Goal: Download file/media

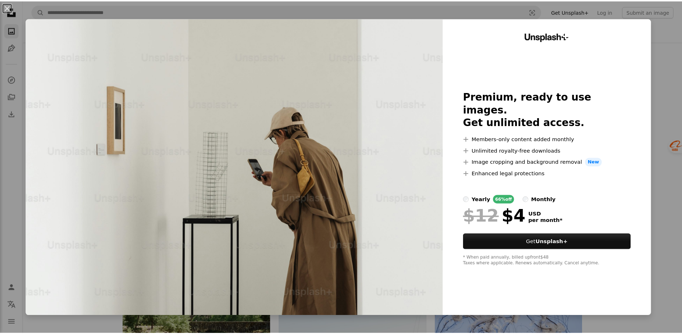
scroll to position [467, 0]
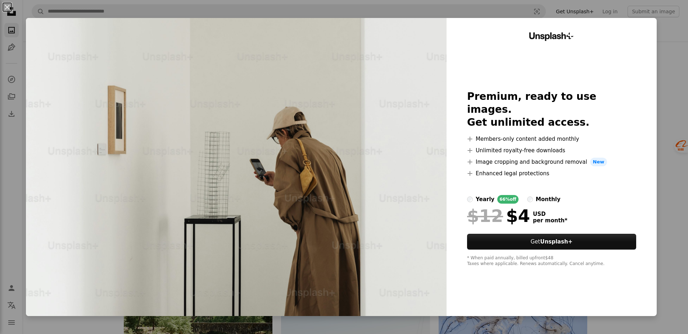
click at [671, 190] on div "An X shape Unsplash+ Premium, ready to use images. Get unlimited access. A plus…" at bounding box center [344, 167] width 688 height 334
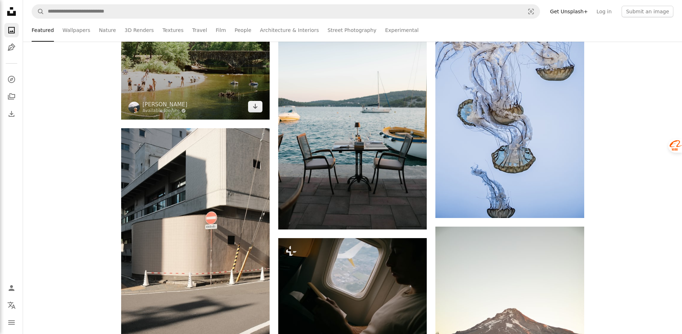
scroll to position [791, 0]
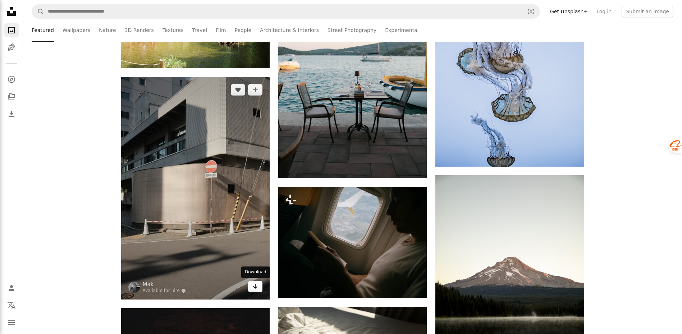
click at [259, 287] on link "Arrow pointing down" at bounding box center [255, 287] width 14 height 12
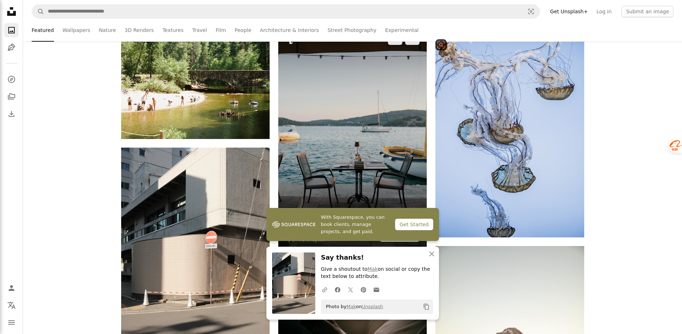
scroll to position [719, 0]
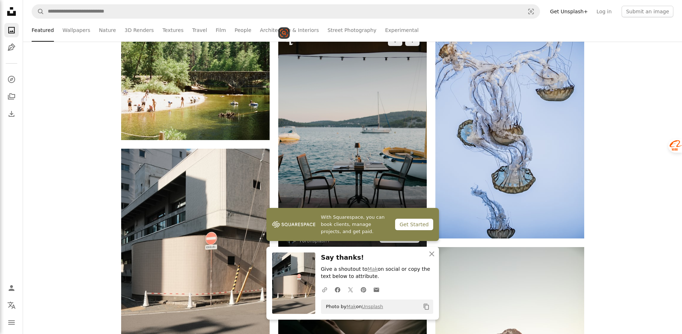
click at [419, 154] on img at bounding box center [352, 138] width 149 height 223
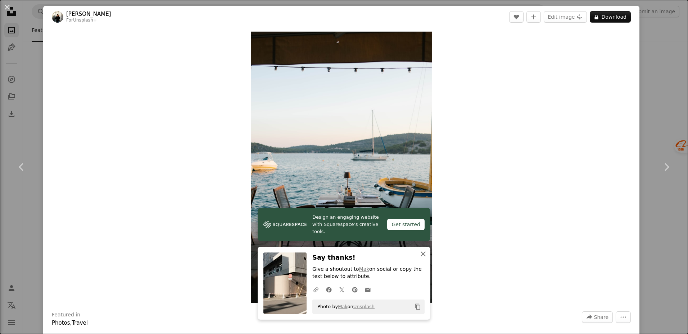
click at [426, 250] on icon "An X shape" at bounding box center [423, 254] width 9 height 9
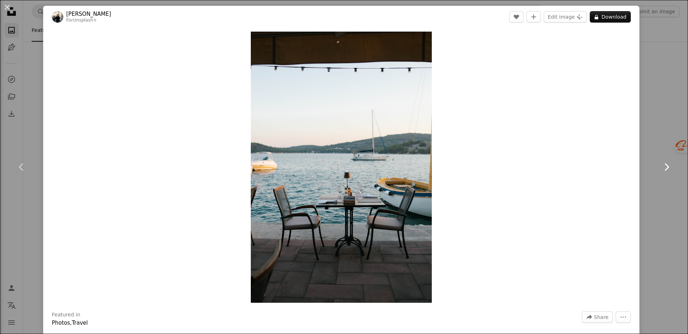
click at [646, 158] on link "Chevron right" at bounding box center [665, 167] width 43 height 69
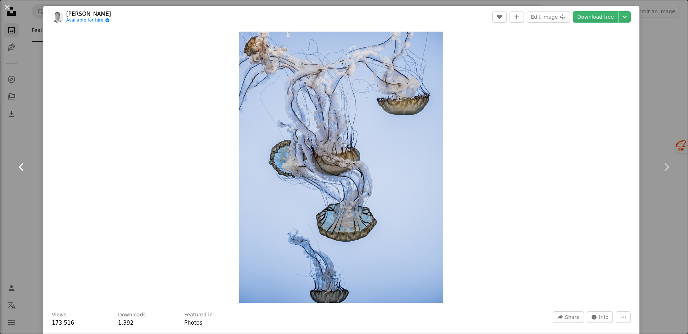
click at [28, 170] on link "Chevron left" at bounding box center [21, 167] width 43 height 69
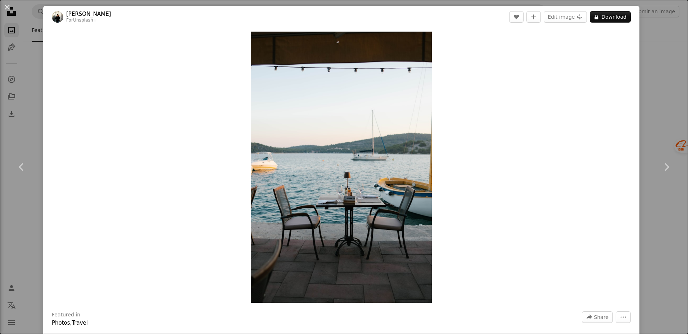
click at [661, 77] on div "An X shape Chevron left Chevron right [PERSON_NAME] For Unsplash+ A heart A plu…" at bounding box center [344, 167] width 688 height 334
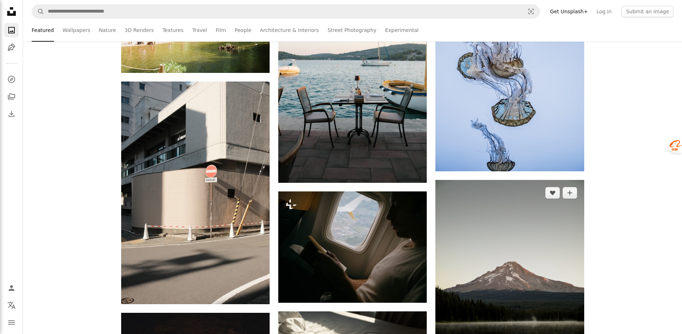
scroll to position [827, 0]
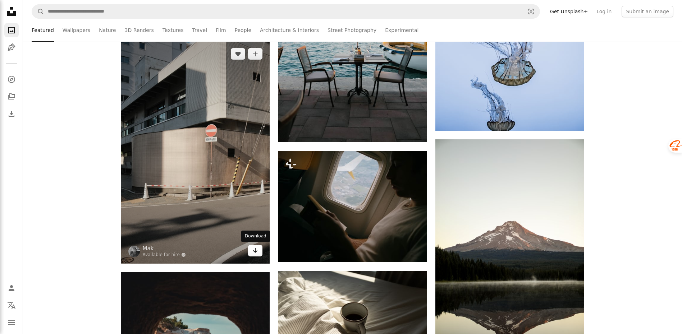
click at [262, 251] on link "Arrow pointing down" at bounding box center [255, 251] width 14 height 12
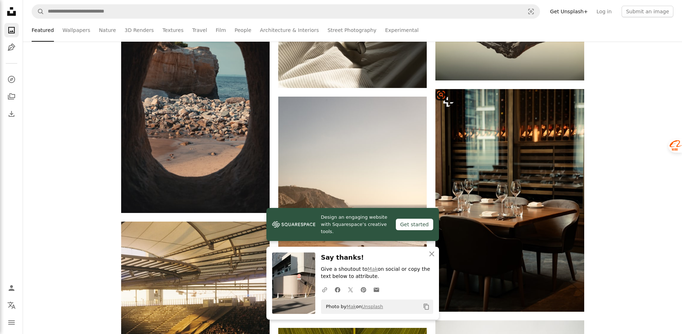
scroll to position [1223, 0]
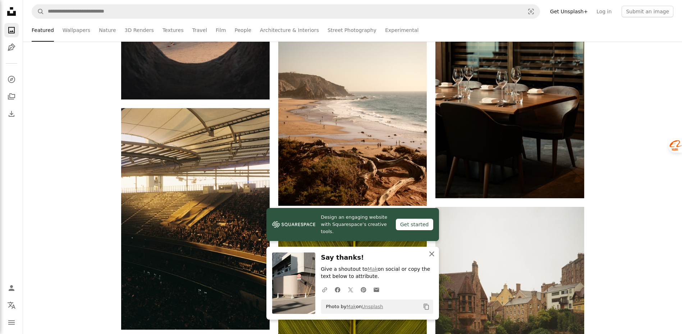
click at [433, 249] on button "An X shape Close" at bounding box center [432, 254] width 14 height 14
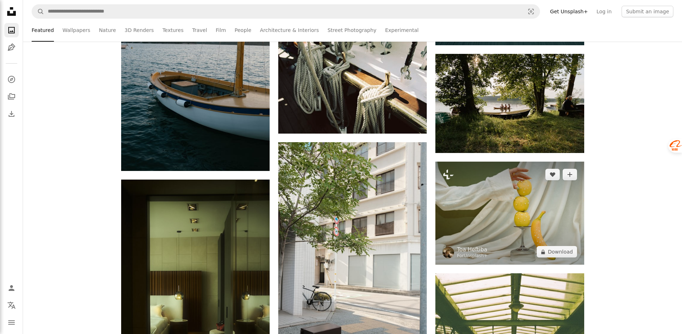
scroll to position [1834, 0]
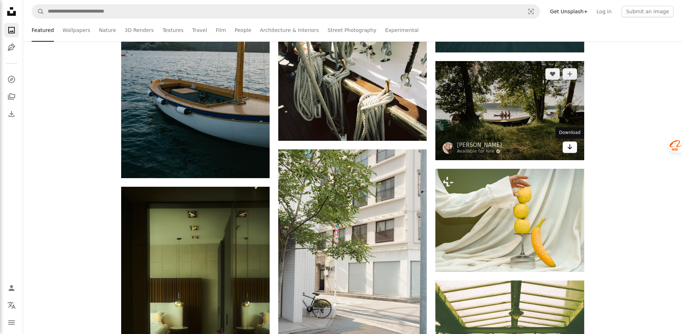
click at [573, 147] on icon "Arrow pointing down" at bounding box center [570, 147] width 6 height 9
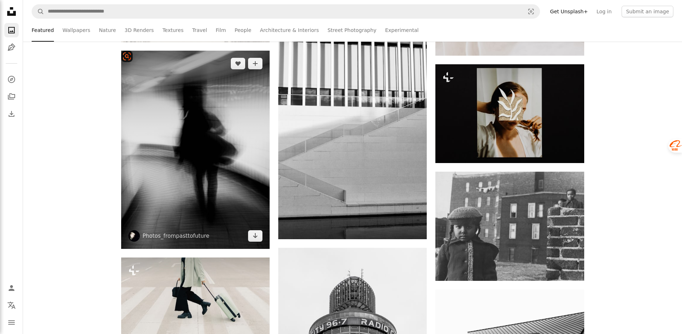
scroll to position [4028, 0]
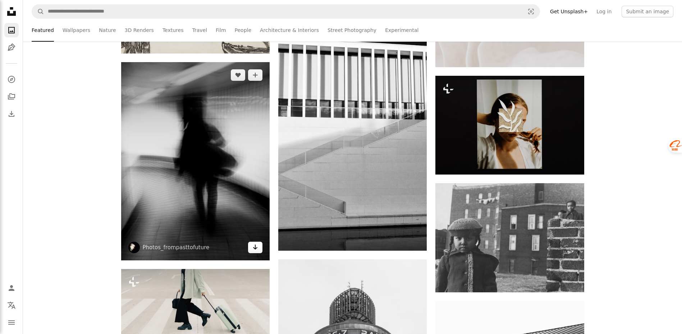
click at [261, 249] on link "Arrow pointing down" at bounding box center [255, 248] width 14 height 12
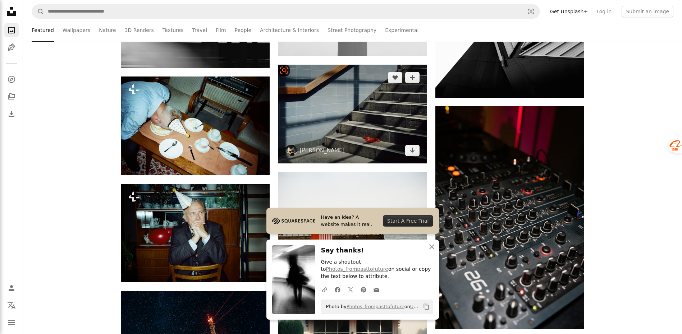
scroll to position [4423, 0]
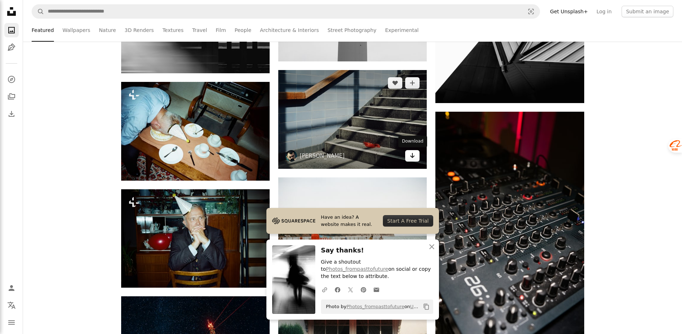
click at [413, 161] on link "Arrow pointing down" at bounding box center [412, 156] width 14 height 12
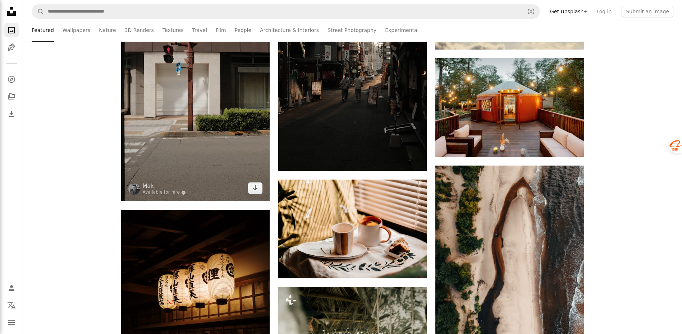
scroll to position [6006, 0]
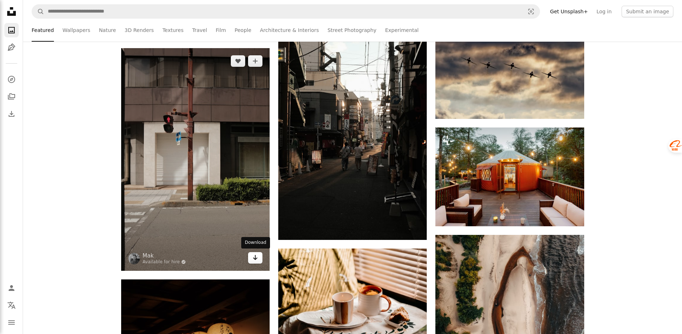
click at [254, 256] on icon "Arrow pointing down" at bounding box center [255, 258] width 6 height 9
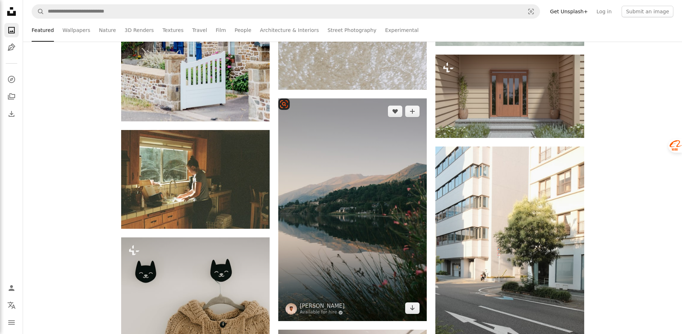
scroll to position [7084, 0]
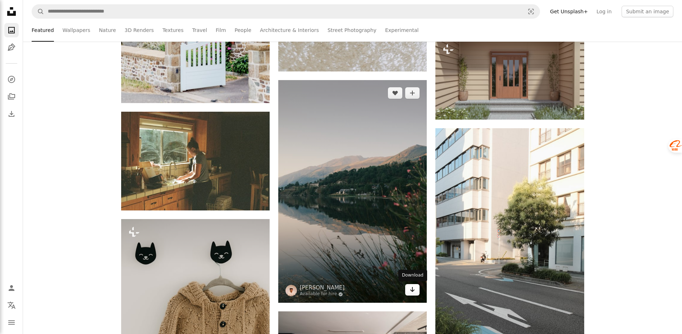
click at [415, 290] on icon "Arrow pointing down" at bounding box center [413, 290] width 6 height 9
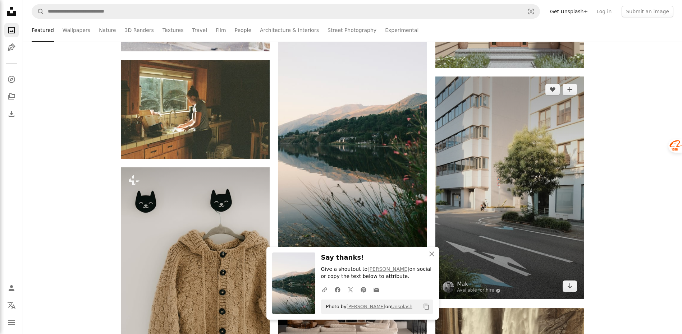
scroll to position [7228, 0]
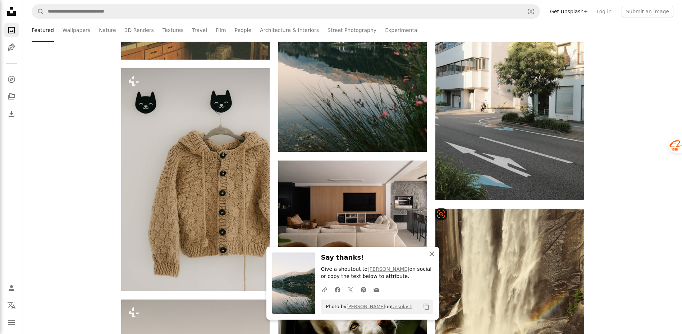
scroll to position [7372, 0]
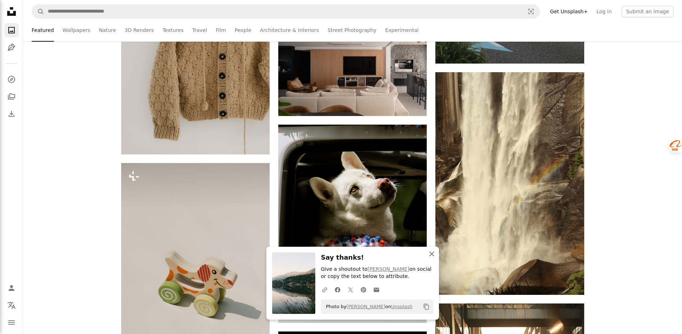
click at [433, 254] on icon "An X shape" at bounding box center [432, 254] width 9 height 9
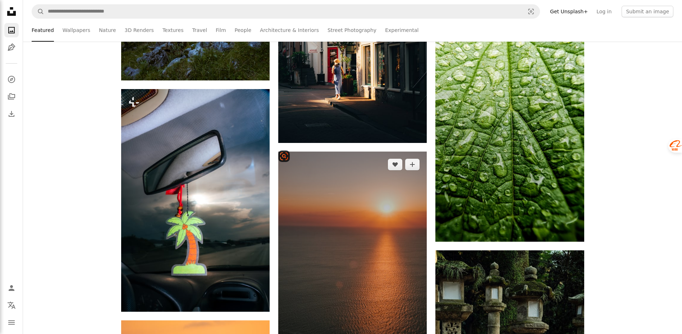
scroll to position [11112, 0]
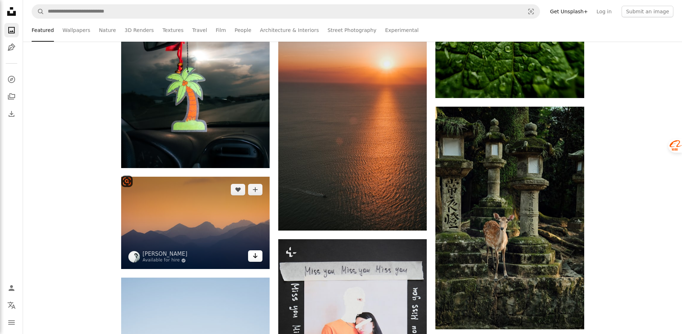
click at [255, 254] on icon "Download" at bounding box center [255, 256] width 5 height 5
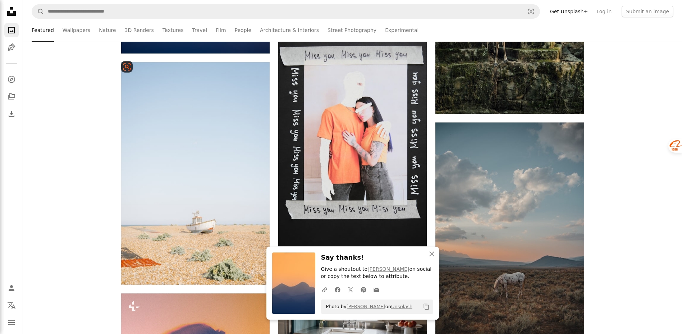
scroll to position [11184, 0]
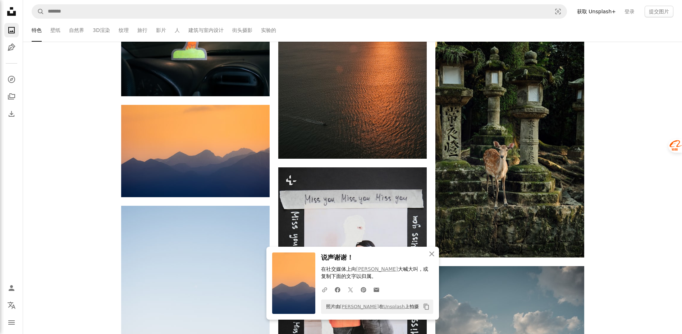
drag, startPoint x: 627, startPoint y: 69, endPoint x: 624, endPoint y: 53, distance: 15.8
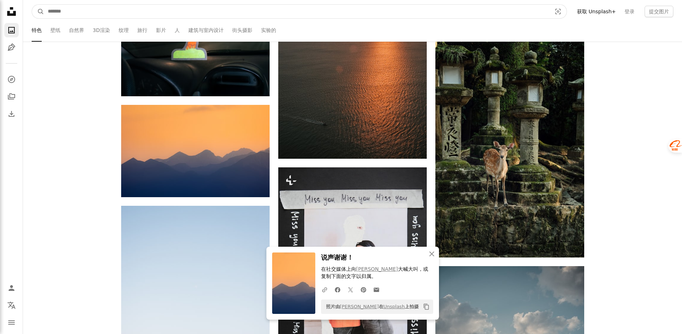
click at [91, 11] on input "查找全站视觉对象" at bounding box center [296, 12] width 505 height 14
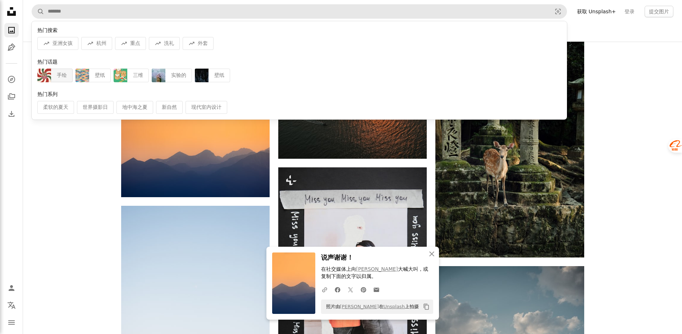
click at [61, 72] on div "手绘" at bounding box center [62, 76] width 22 height 14
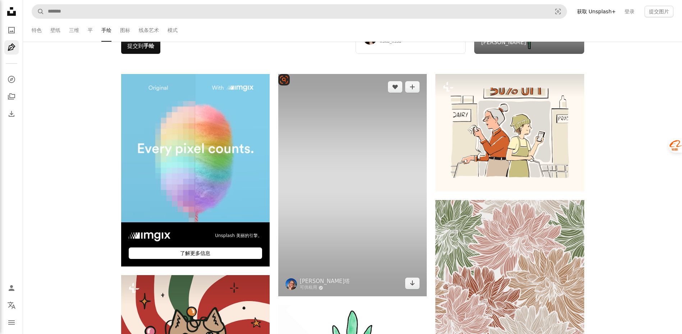
scroll to position [108, 0]
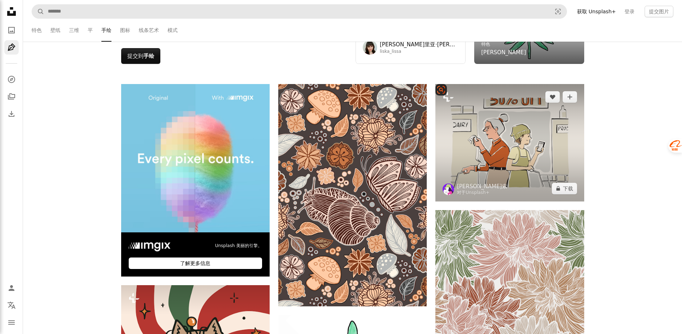
click at [539, 138] on img at bounding box center [509, 143] width 149 height 118
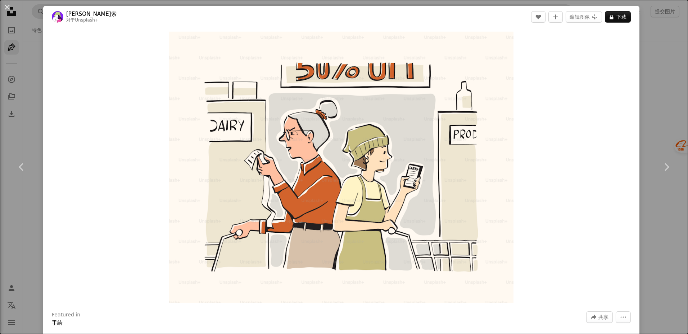
click at [642, 104] on div "An X shape Chevron left Chevron right [PERSON_NAME]索 对于 Unsplash+ A heart A plu…" at bounding box center [344, 167] width 688 height 334
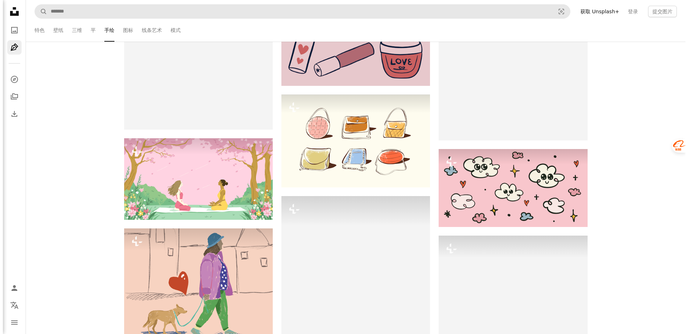
scroll to position [825, 0]
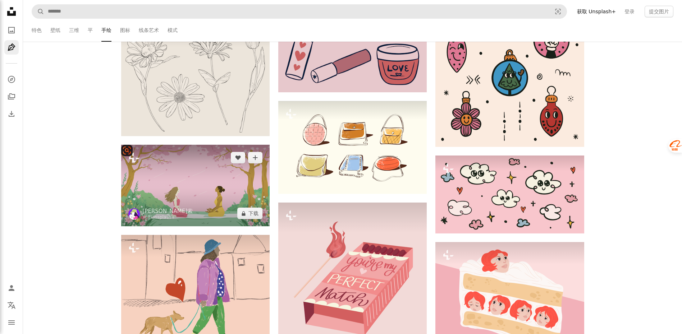
click at [239, 182] on img at bounding box center [195, 186] width 149 height 82
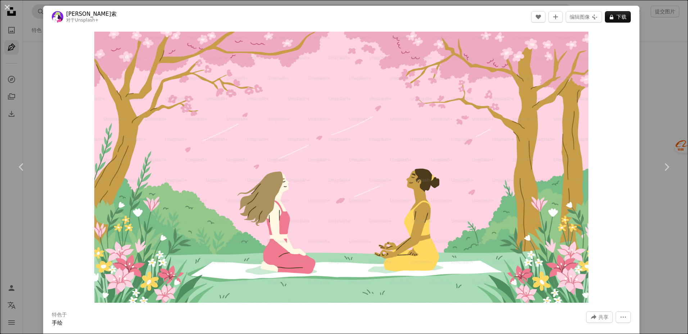
drag, startPoint x: 652, startPoint y: 79, endPoint x: 612, endPoint y: 27, distance: 65.2
click at [652, 79] on div "An X shape Chevron left Chevron right [PERSON_NAME]索 对于 Unsplash+ A heart A plu…" at bounding box center [344, 167] width 688 height 334
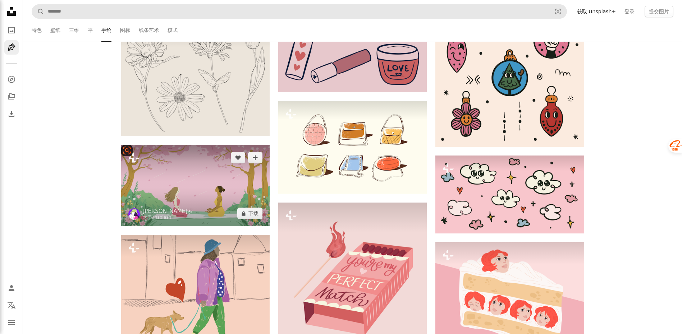
click at [226, 211] on img at bounding box center [195, 186] width 149 height 82
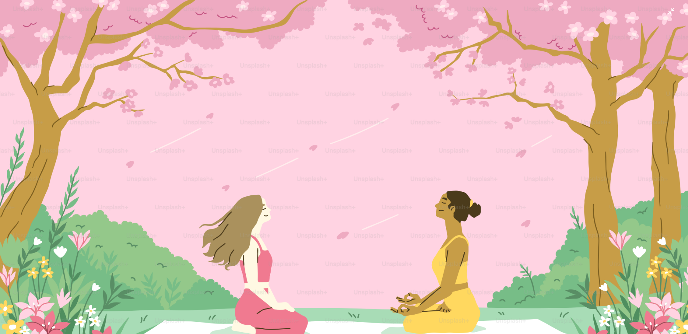
click at [670, 14] on img "缩小此图像" at bounding box center [344, 189] width 688 height 378
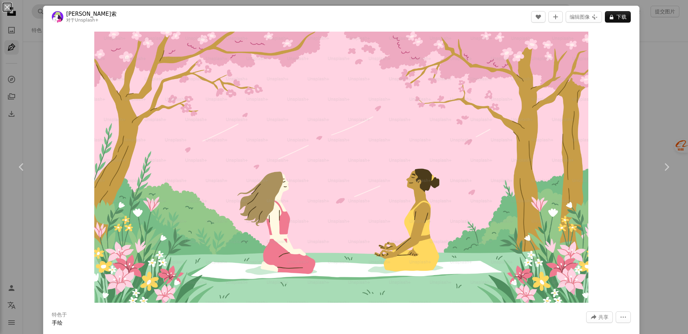
click at [657, 80] on div "An X shape Chevron left Chevron right [PERSON_NAME]索 对于 Unsplash+ A heart A plu…" at bounding box center [344, 167] width 688 height 334
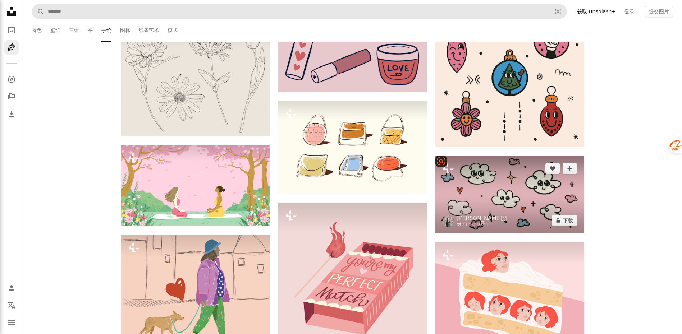
click at [504, 199] on img at bounding box center [509, 195] width 149 height 78
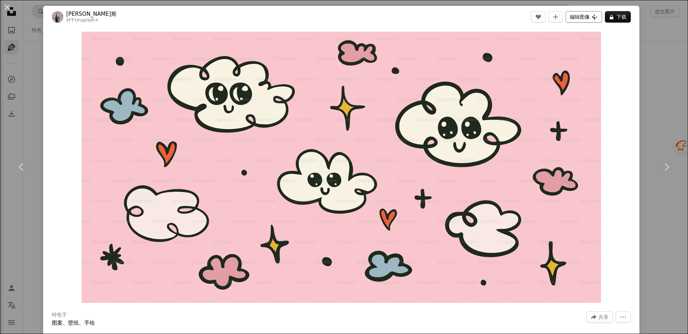
click at [590, 18] on button "编辑图像 Plus sign for Unsplash+" at bounding box center [583, 17] width 36 height 12
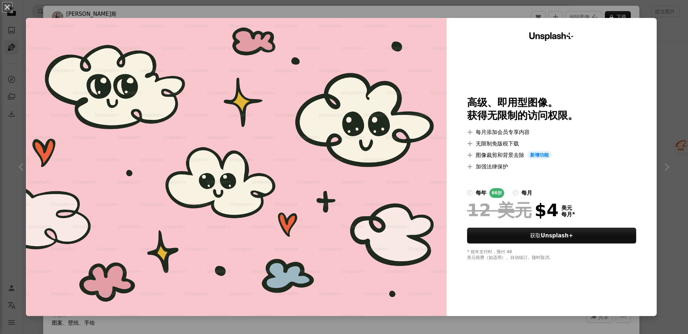
click at [489, 322] on div "An X shape Unsplash+ 高级、即用型图像。 获得无限制的访问权限。 A plus sign 每月添加会员专享内容 A plus sign 无…" at bounding box center [344, 167] width 688 height 334
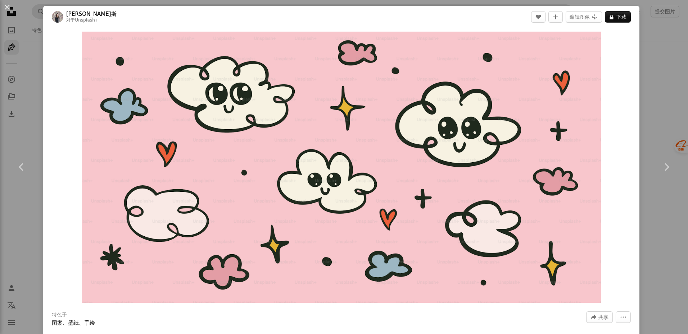
click at [649, 67] on div "An X shape Chevron left Chevron right [PERSON_NAME] 对于 Unsplash+ A heart A plus…" at bounding box center [344, 167] width 688 height 334
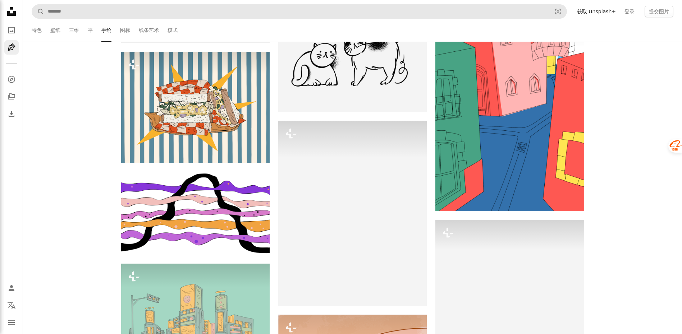
scroll to position [5931, 0]
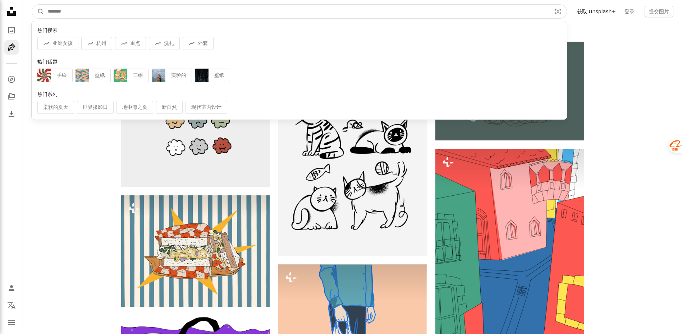
drag, startPoint x: 58, startPoint y: 18, endPoint x: 45, endPoint y: 20, distance: 12.4
click at [45, 20] on nav "A magnifying glass 热门搜索 A trend sign 亚洲女孩 A trend sign 杭州 A trend sign 重点 A tre…" at bounding box center [352, 11] width 659 height 23
click at [147, 10] on input "查找全站视觉对象" at bounding box center [296, 12] width 505 height 14
type input "**"
click at [32, 5] on button "A magnifying glass" at bounding box center [38, 12] width 12 height 14
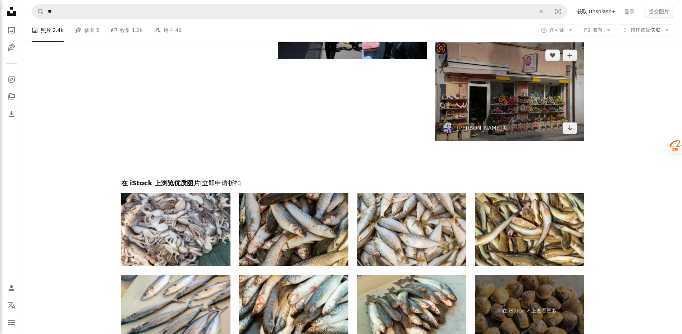
scroll to position [1402, 0]
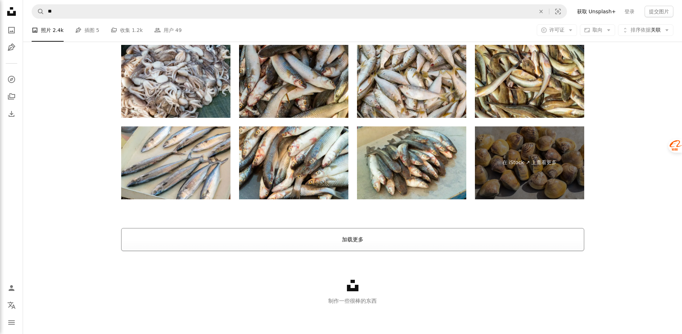
click at [388, 245] on button "加载更多" at bounding box center [352, 239] width 463 height 23
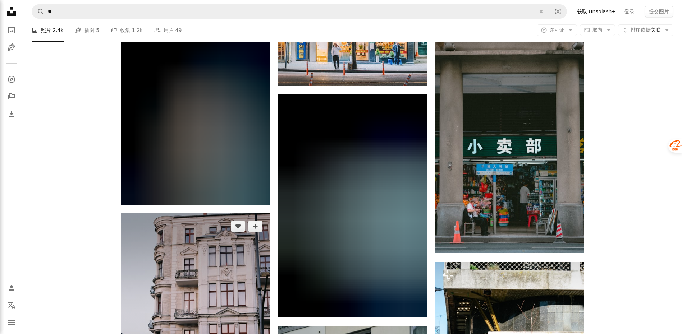
scroll to position [5055, 0]
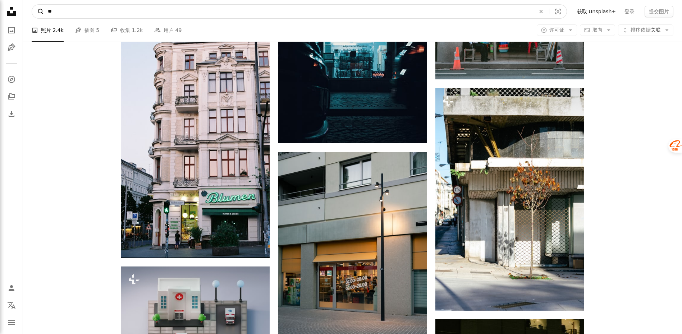
drag, startPoint x: 70, startPoint y: 12, endPoint x: 36, endPoint y: 13, distance: 33.8
click at [36, 13] on form "A magnifying glass ** An X shape Visual search" at bounding box center [299, 11] width 535 height 14
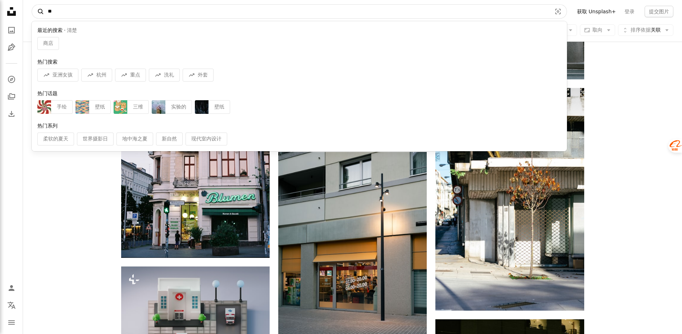
type input "*"
type input "**"
click at [32, 5] on button "A magnifying glass" at bounding box center [38, 12] width 12 height 14
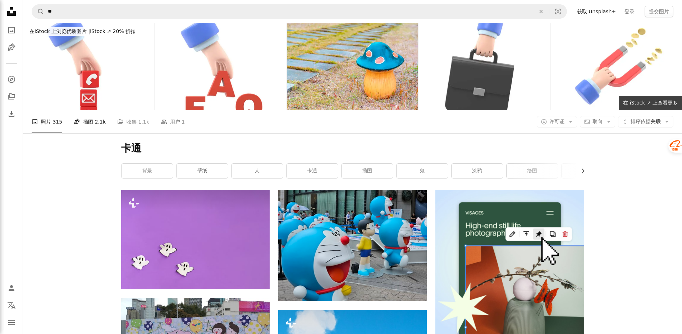
click at [95, 123] on span "2.1k" at bounding box center [100, 122] width 11 height 8
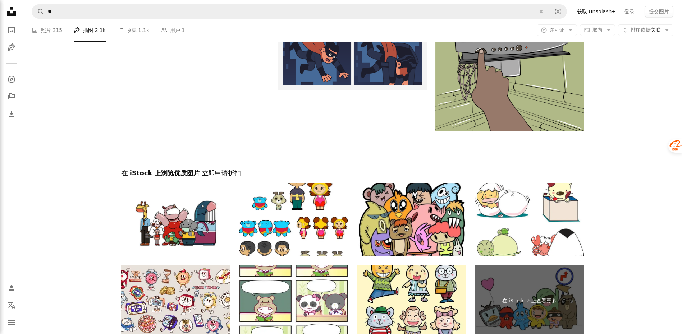
scroll to position [1582, 0]
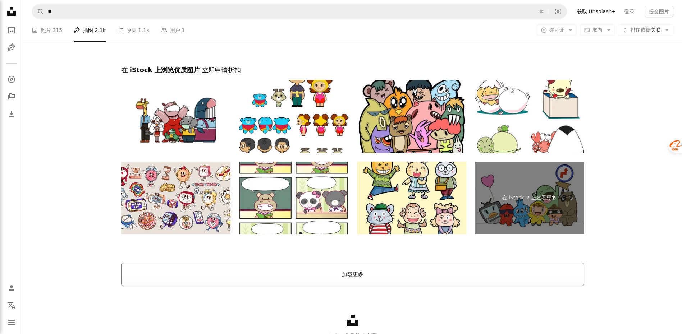
click at [384, 275] on button "加载更多" at bounding box center [352, 274] width 463 height 23
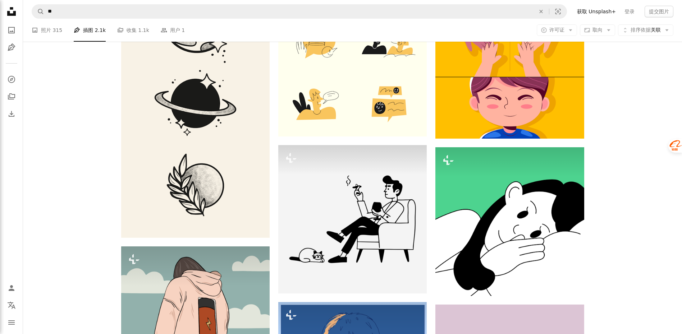
scroll to position [655, 0]
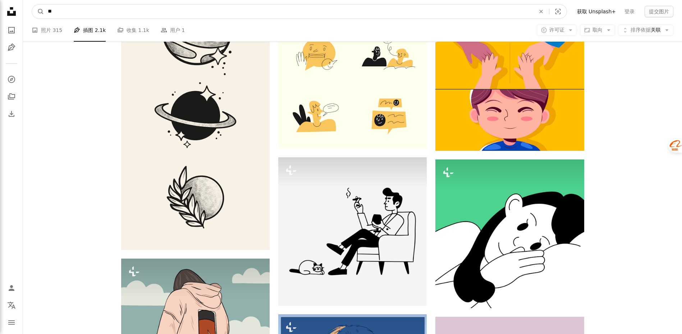
drag, startPoint x: 26, startPoint y: 19, endPoint x: 6, endPoint y: 21, distance: 19.5
type input "***"
click at [32, 5] on button "A magnifying glass" at bounding box center [38, 12] width 12 height 14
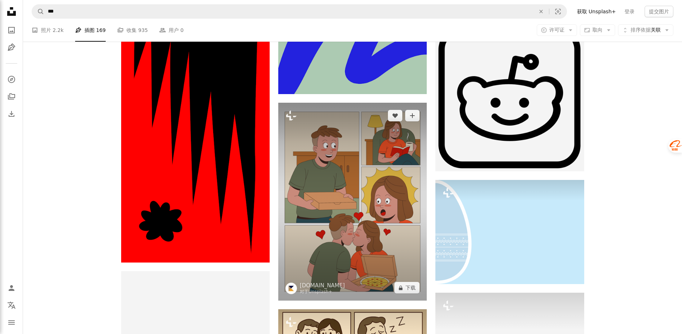
scroll to position [2337, 0]
